Goal: Task Accomplishment & Management: Manage account settings

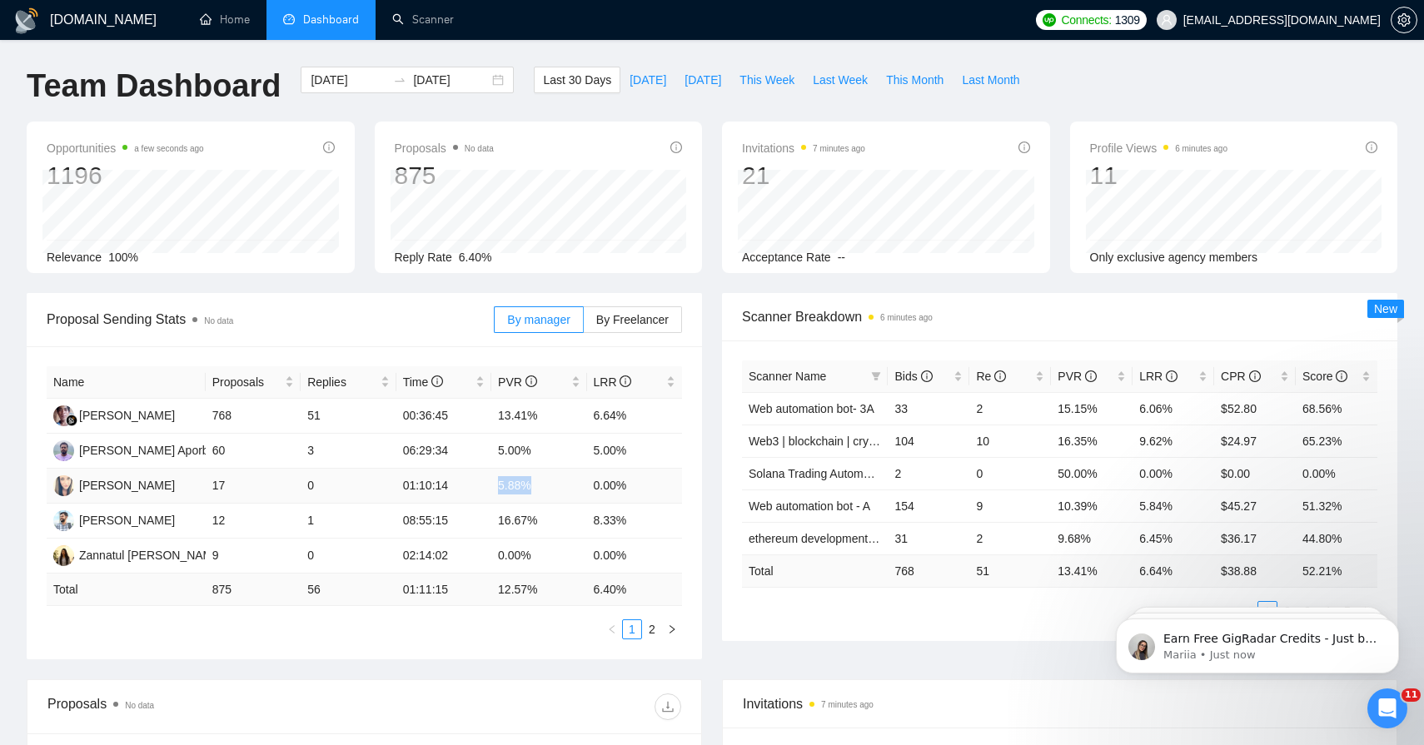
drag, startPoint x: 500, startPoint y: 484, endPoint x: 593, endPoint y: 483, distance: 92.4
click at [593, 483] on tr "[PERSON_NAME] 17 0 01:10:14 5.88% 0.00%" at bounding box center [364, 486] width 635 height 35
click at [523, 387] on span "PVR" at bounding box center [517, 381] width 39 height 13
drag, startPoint x: 496, startPoint y: 514, endPoint x: 522, endPoint y: 519, distance: 26.3
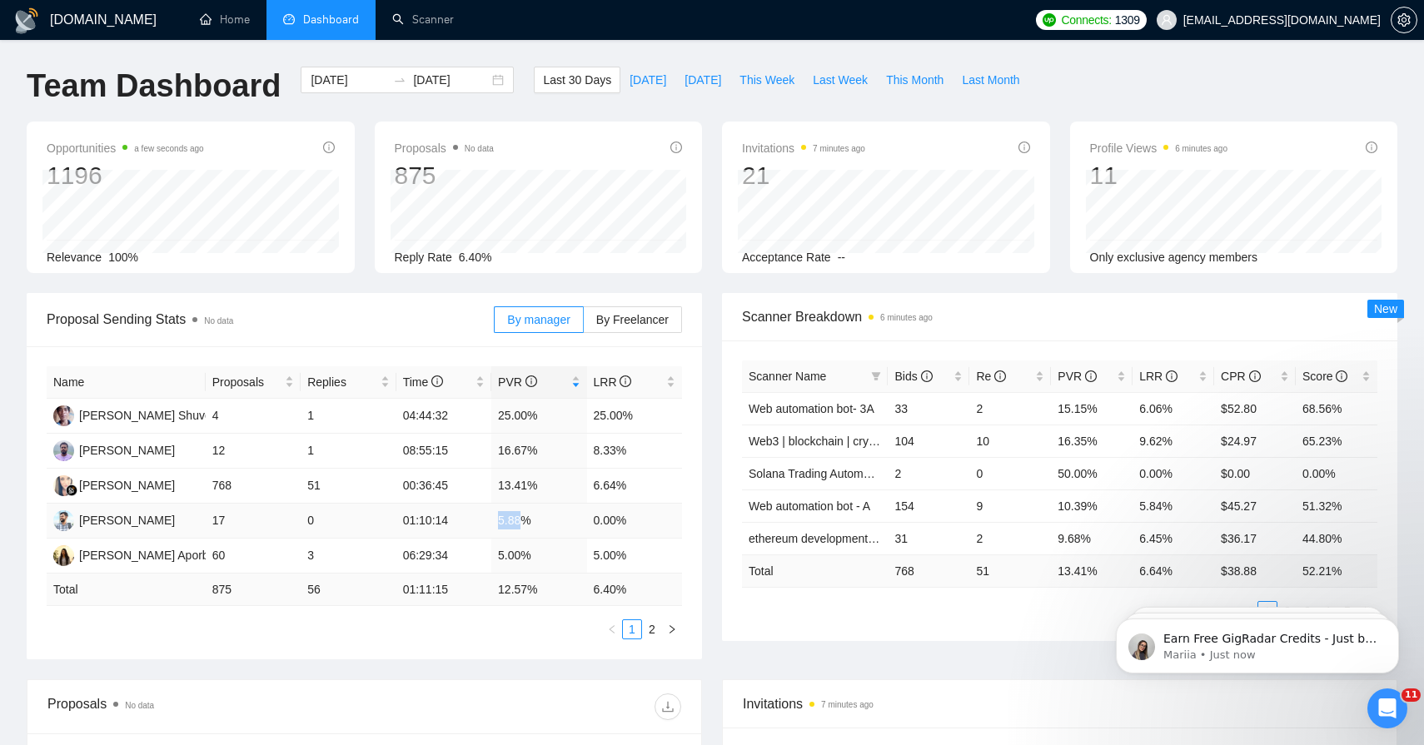
click at [522, 519] on td "5.88%" at bounding box center [538, 521] width 95 height 35
click at [526, 504] on td "5.88%" at bounding box center [538, 521] width 95 height 35
drag, startPoint x: 408, startPoint y: 515, endPoint x: 494, endPoint y: 516, distance: 85.8
click at [494, 516] on tr "[PERSON_NAME] 17 0 01:10:14 5.88% 0.00%" at bounding box center [364, 521] width 635 height 35
click at [492, 516] on td "5.88%" at bounding box center [538, 521] width 95 height 35
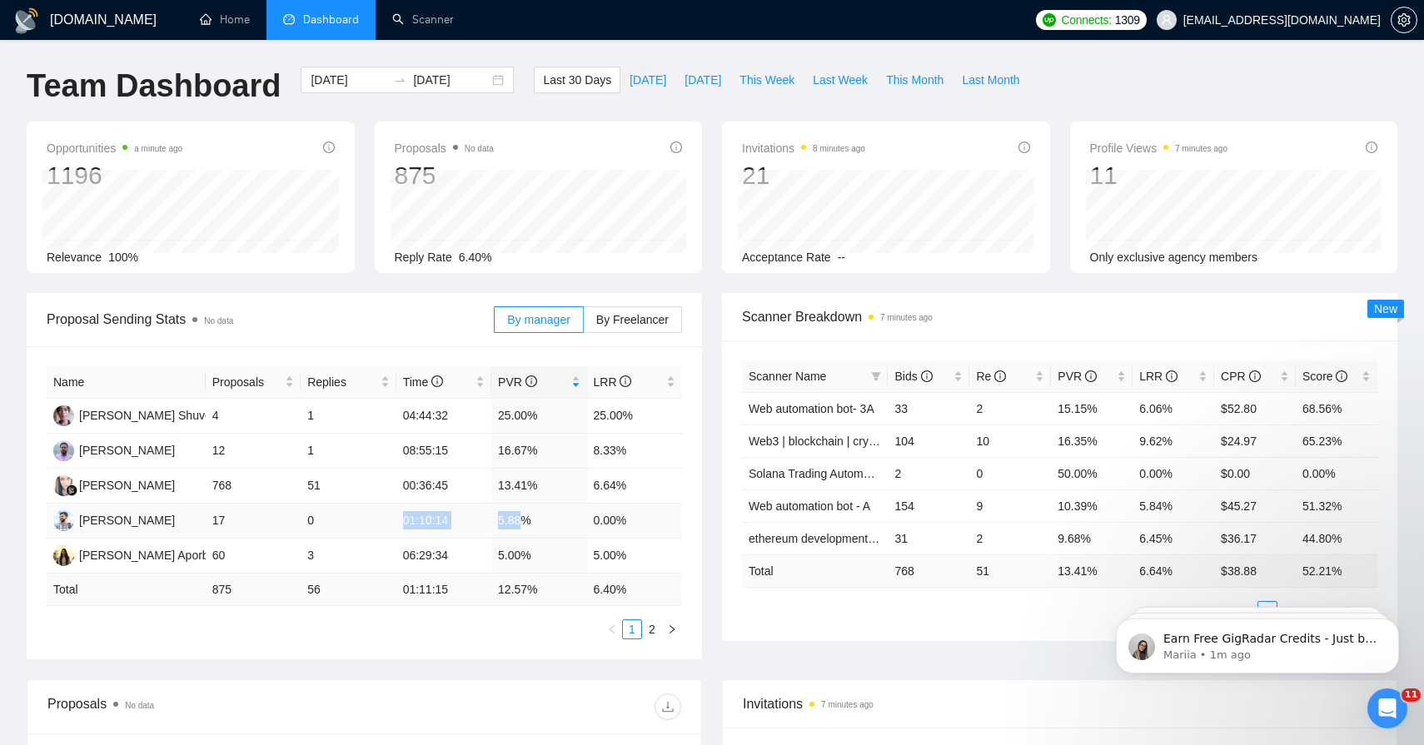
drag, startPoint x: 492, startPoint y: 516, endPoint x: 393, endPoint y: 515, distance: 99.1
click at [393, 515] on tr "[PERSON_NAME] 17 0 01:10:14 5.88% 0.00%" at bounding box center [364, 521] width 635 height 35
click at [102, 521] on div "[PERSON_NAME]" at bounding box center [127, 520] width 96 height 18
click at [523, 532] on td "5.88%" at bounding box center [538, 521] width 95 height 35
drag, startPoint x: 485, startPoint y: 520, endPoint x: 575, endPoint y: 524, distance: 90.8
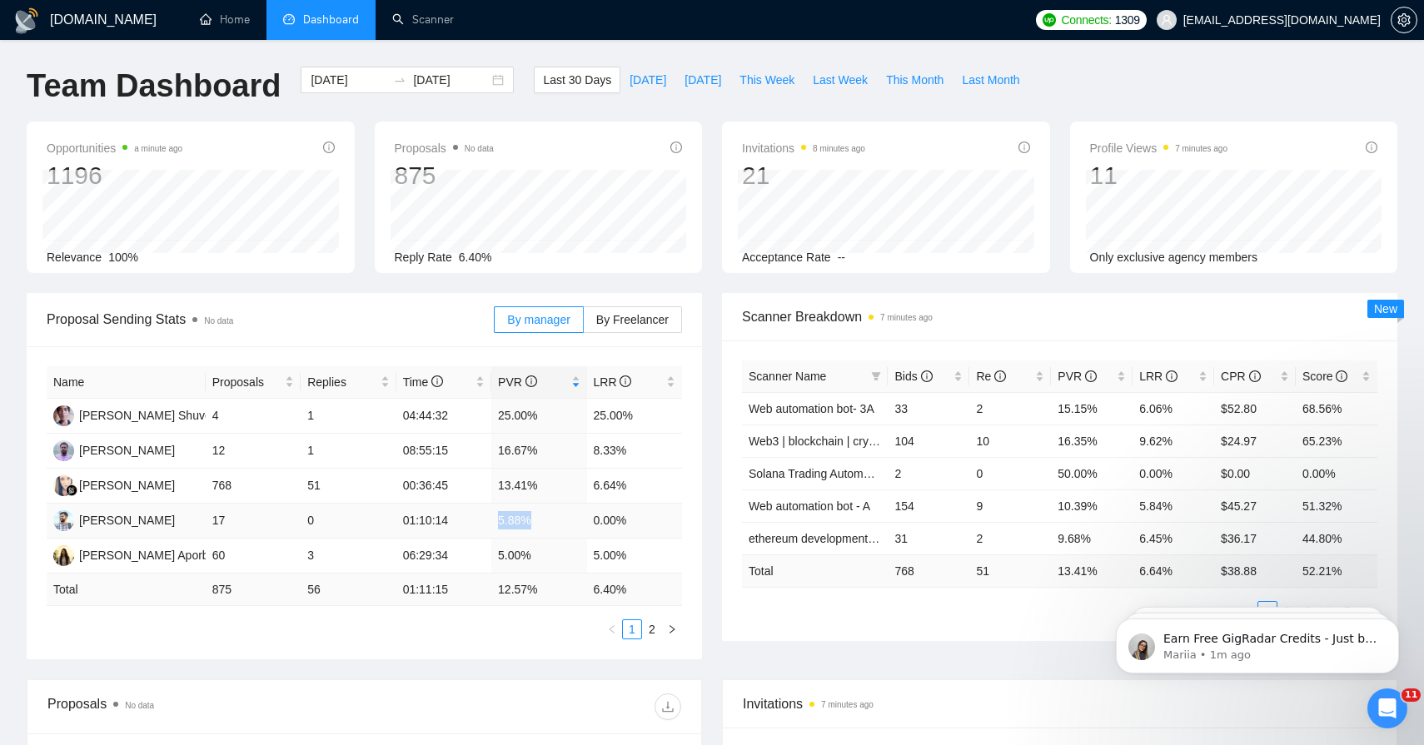
click at [575, 524] on tr "[PERSON_NAME] 17 0 01:10:14 5.88% 0.00%" at bounding box center [364, 521] width 635 height 35
click at [579, 525] on td "5.88%" at bounding box center [538, 521] width 95 height 35
drag, startPoint x: 243, startPoint y: 530, endPoint x: 207, endPoint y: 521, distance: 36.8
click at [207, 521] on td "17" at bounding box center [253, 521] width 95 height 35
